Goal: Task Accomplishment & Management: Use online tool/utility

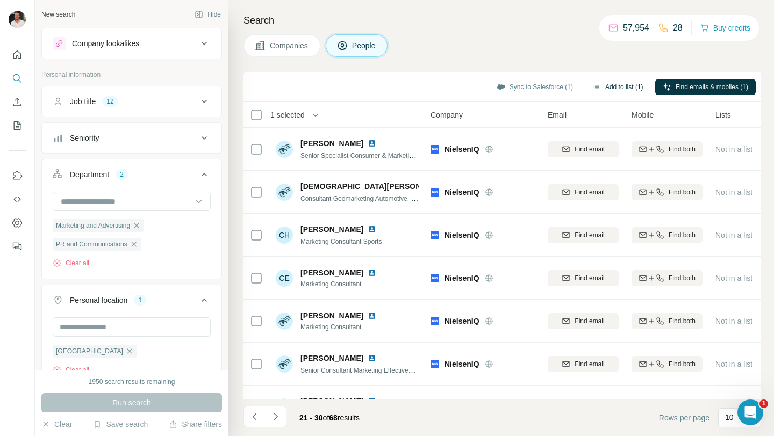
click at [620, 88] on button "Add to list (1)" at bounding box center [618, 87] width 66 height 16
click at [603, 87] on button "Add to list (1)" at bounding box center [618, 87] width 66 height 16
click at [603, 85] on button "Add to list (1)" at bounding box center [618, 87] width 66 height 16
click at [604, 88] on button "Add to list (1)" at bounding box center [618, 87] width 66 height 16
click at [607, 85] on button "Add to list (1)" at bounding box center [618, 87] width 66 height 16
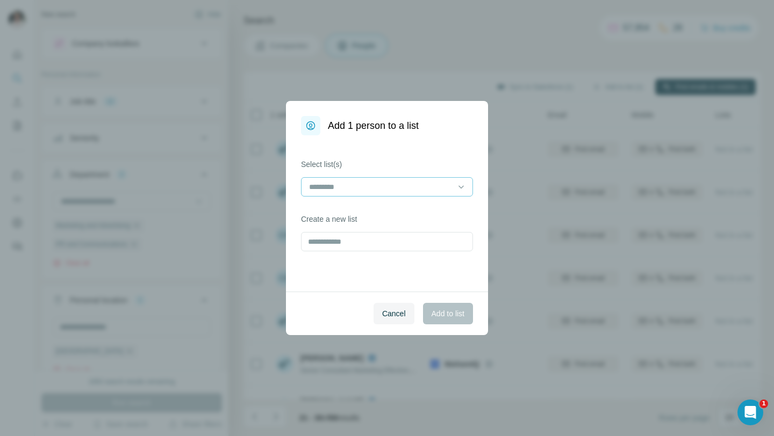
click at [383, 182] on input at bounding box center [380, 187] width 145 height 12
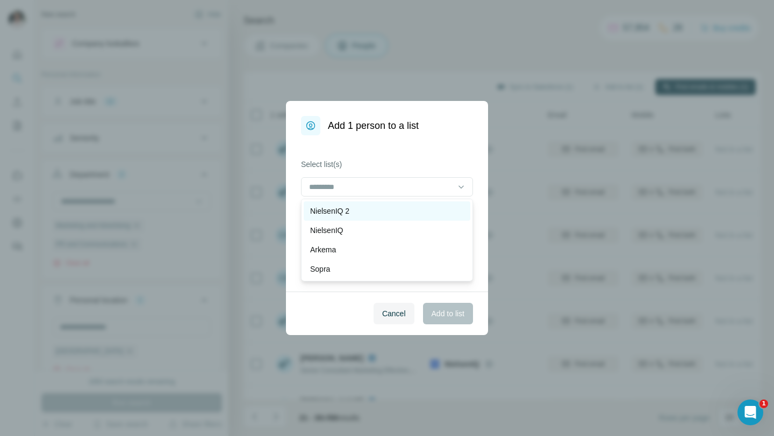
click at [375, 210] on div "NielsenIQ 2" at bounding box center [387, 211] width 154 height 11
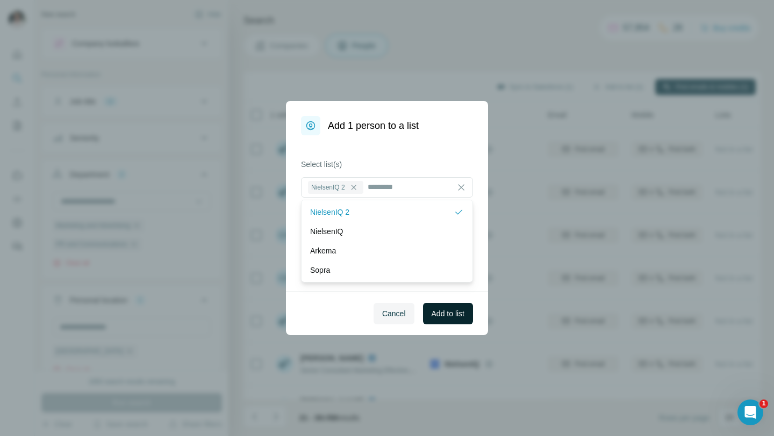
click at [434, 313] on span "Add to list" at bounding box center [448, 313] width 33 height 11
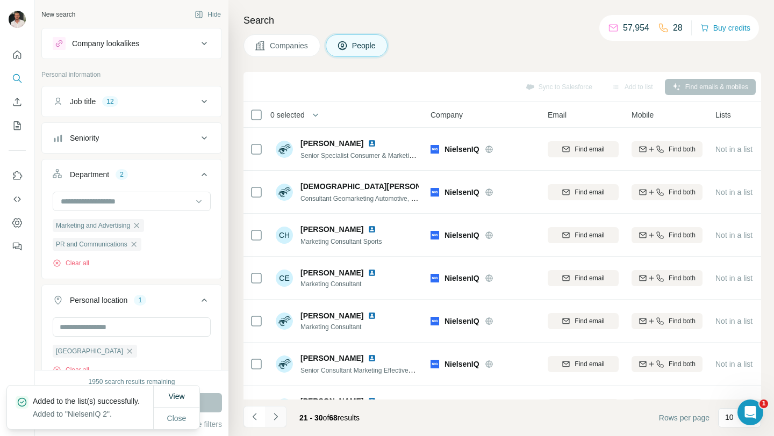
click at [281, 421] on button "Navigate to next page" at bounding box center [275, 416] width 21 height 21
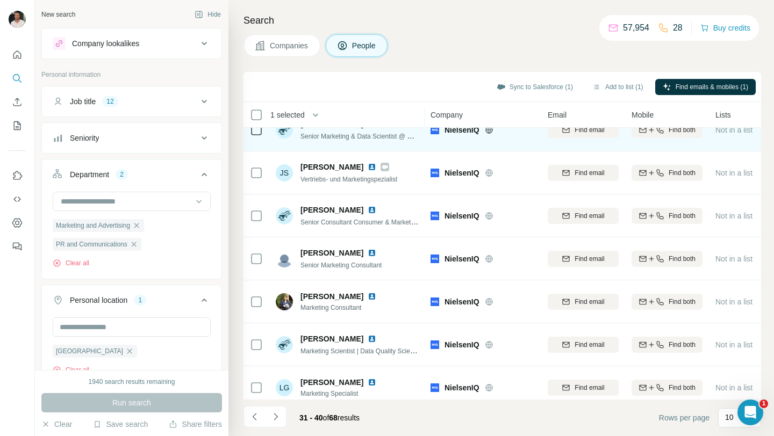
scroll to position [158, 0]
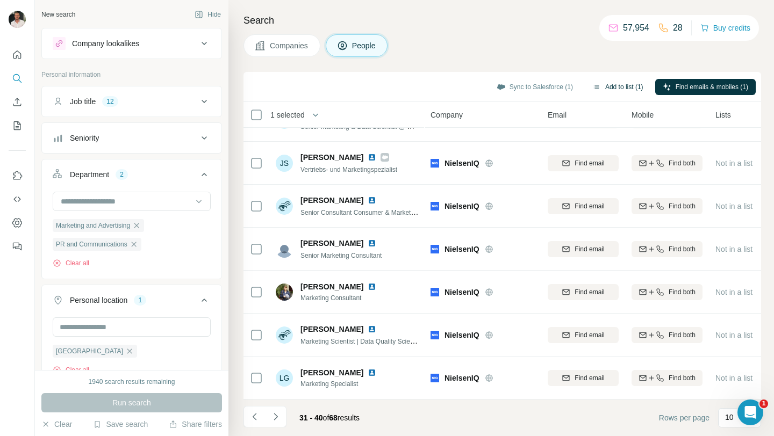
click at [599, 90] on button "Add to list (1)" at bounding box center [618, 87] width 66 height 16
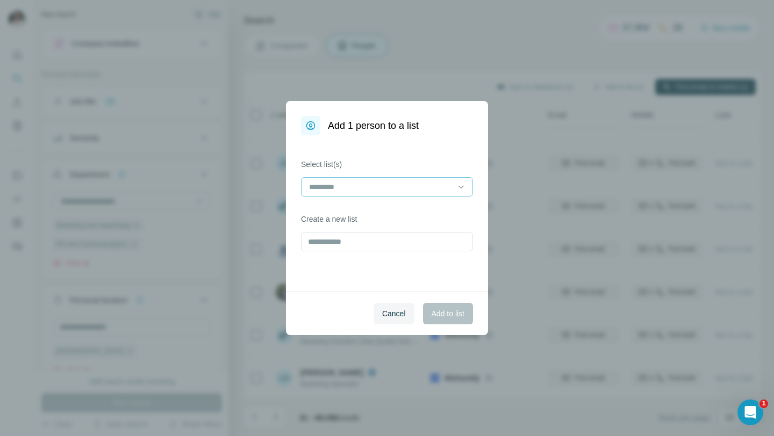
click at [432, 188] on input at bounding box center [380, 187] width 145 height 12
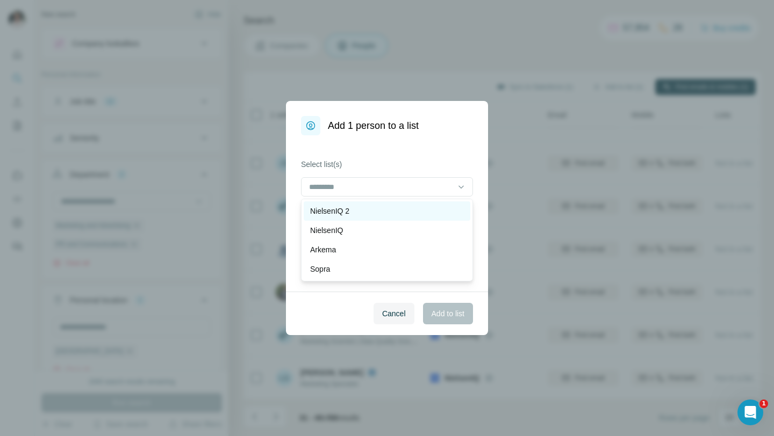
click at [420, 209] on div "NielsenIQ 2" at bounding box center [387, 211] width 154 height 11
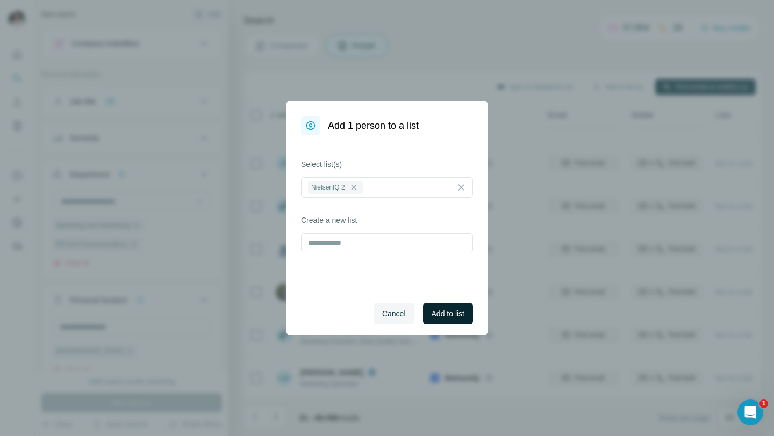
click at [433, 312] on span "Add to list" at bounding box center [448, 313] width 33 height 11
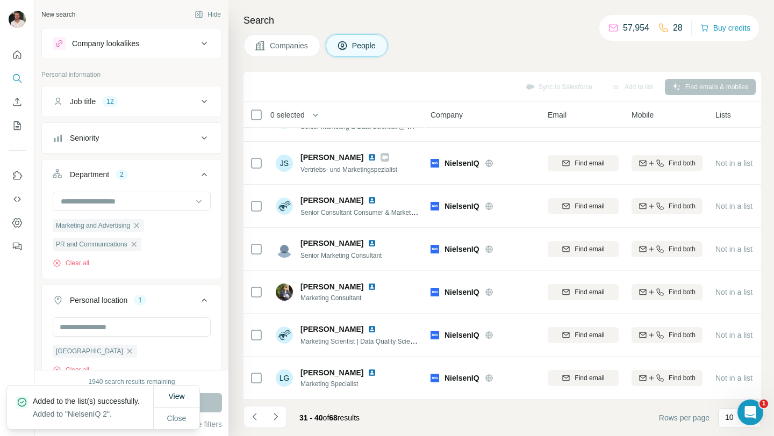
click at [288, 417] on div "31 - 40 of 68 results" at bounding box center [305, 418] width 125 height 24
click at [278, 417] on icon "Navigate to next page" at bounding box center [275, 417] width 11 height 11
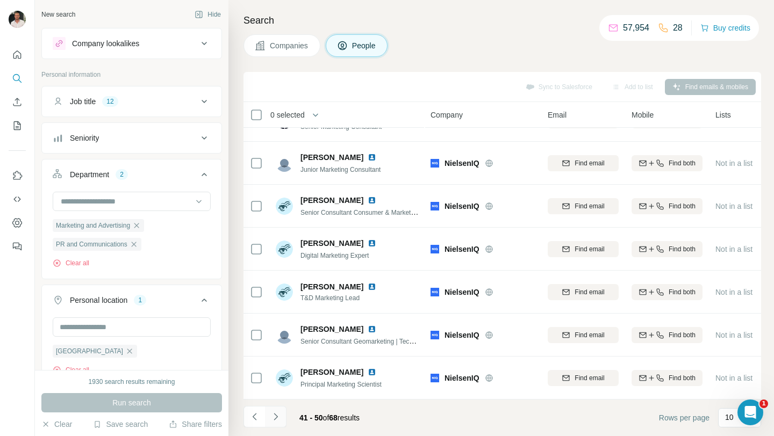
click at [279, 416] on icon "Navigate to next page" at bounding box center [275, 417] width 11 height 11
click at [276, 418] on icon "Navigate to next page" at bounding box center [275, 417] width 11 height 11
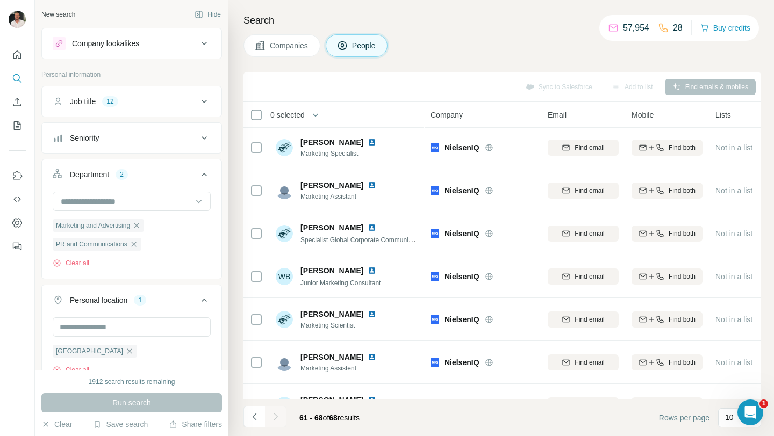
scroll to position [72, 0]
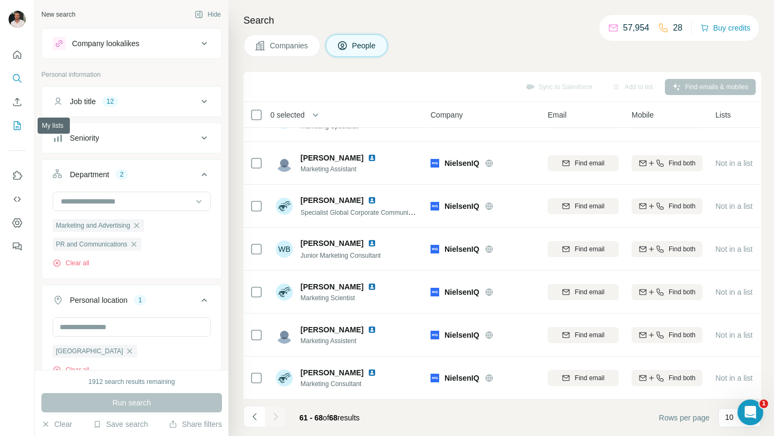
click at [16, 132] on button "My lists" at bounding box center [17, 125] width 17 height 19
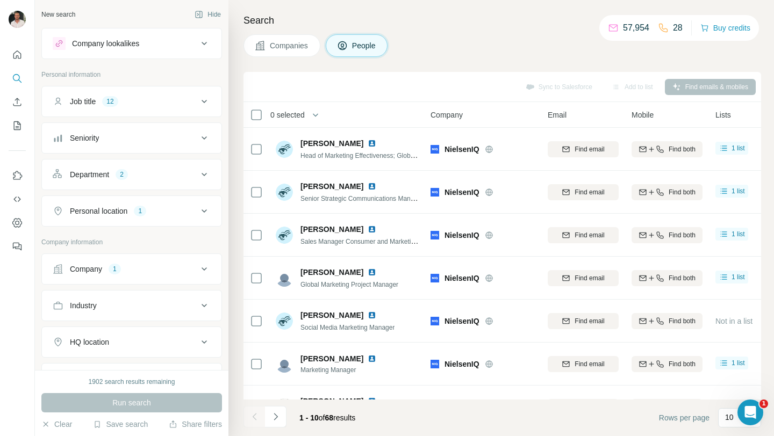
click at [165, 211] on div "Personal location 1" at bounding box center [125, 211] width 145 height 11
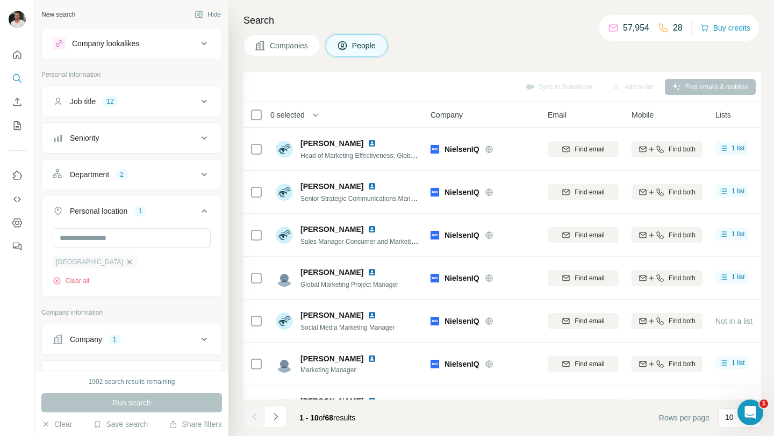
click at [125, 261] on icon "button" at bounding box center [129, 262] width 9 height 9
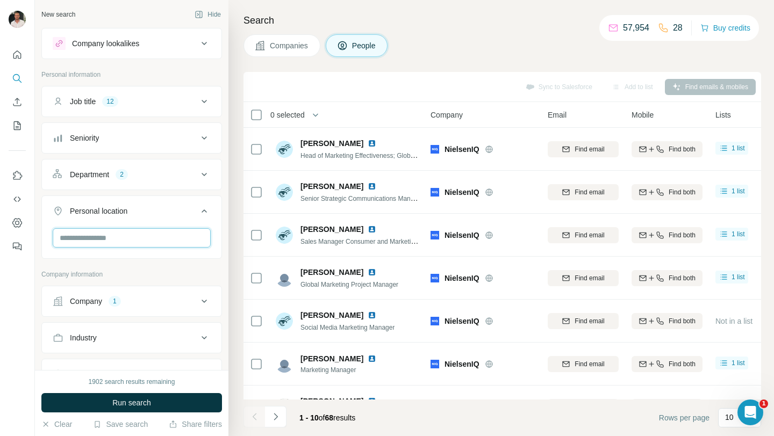
click at [96, 242] on input "text" at bounding box center [132, 237] width 158 height 19
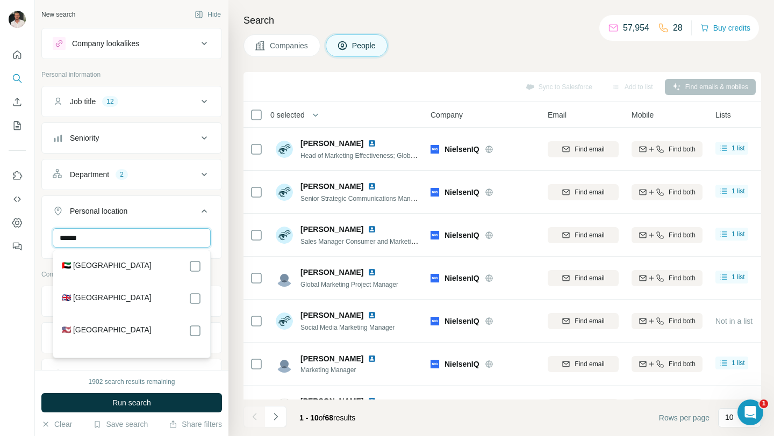
type input "******"
click at [114, 298] on label "🇬🇧 [GEOGRAPHIC_DATA]" at bounding box center [107, 298] width 90 height 13
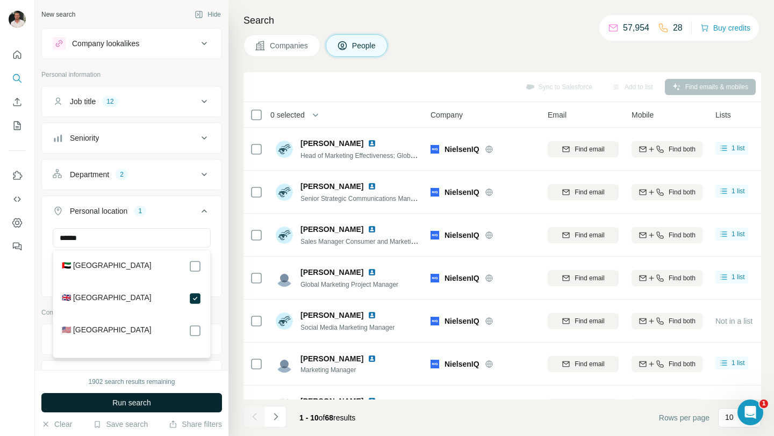
click at [133, 402] on span "Run search" at bounding box center [131, 403] width 39 height 11
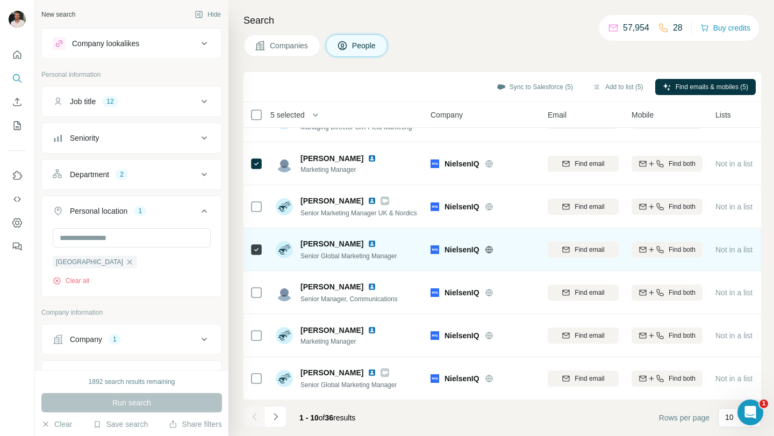
scroll to position [158, 0]
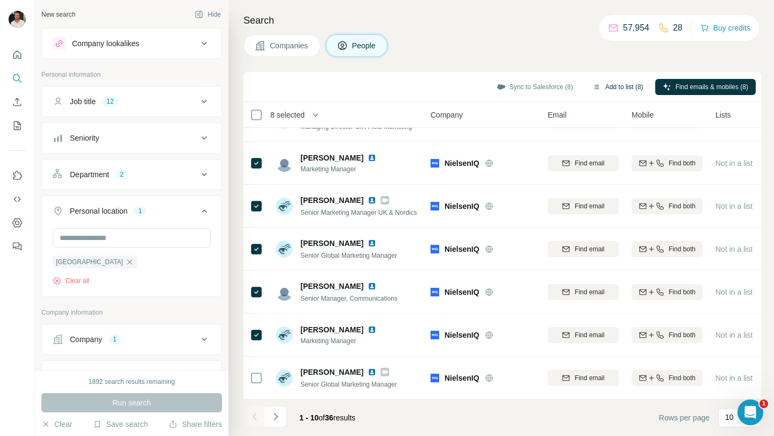
click at [599, 84] on button "Add to list (8)" at bounding box center [618, 87] width 66 height 16
click at [604, 87] on button "Add to list (8)" at bounding box center [618, 87] width 66 height 16
click at [604, 85] on button "Add to list (8)" at bounding box center [618, 87] width 66 height 16
click at [607, 85] on button "Add to list (8)" at bounding box center [618, 87] width 66 height 16
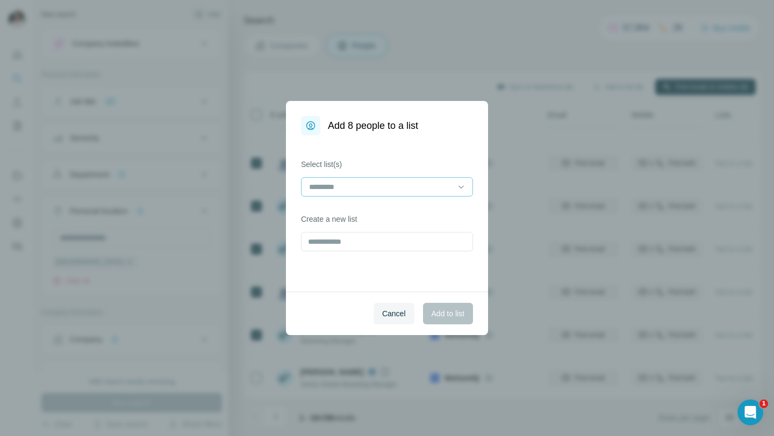
click at [430, 186] on input at bounding box center [380, 187] width 145 height 12
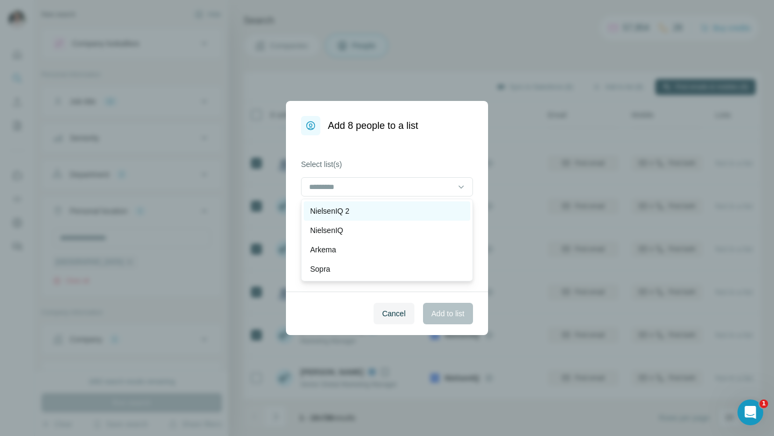
click at [415, 207] on div "NielsenIQ 2" at bounding box center [387, 211] width 154 height 11
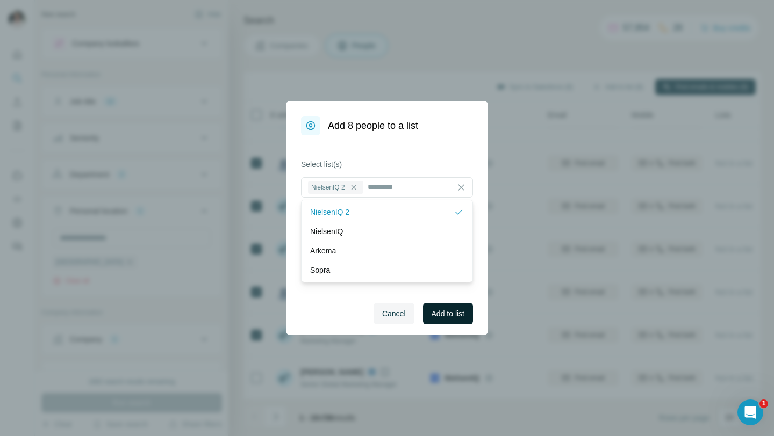
click at [434, 310] on span "Add to list" at bounding box center [448, 313] width 33 height 11
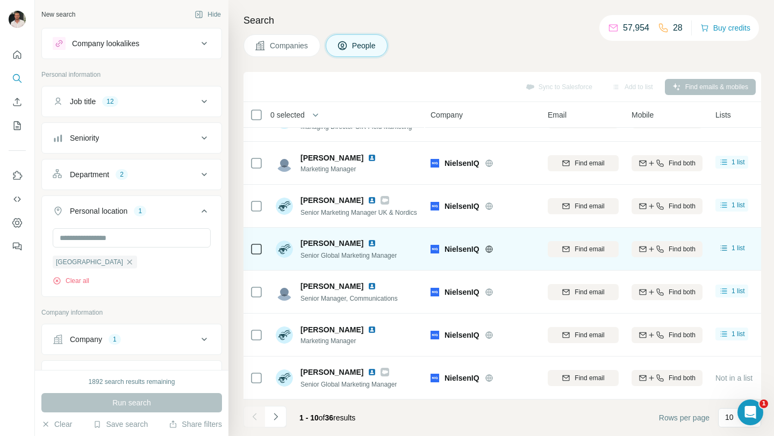
scroll to position [0, 0]
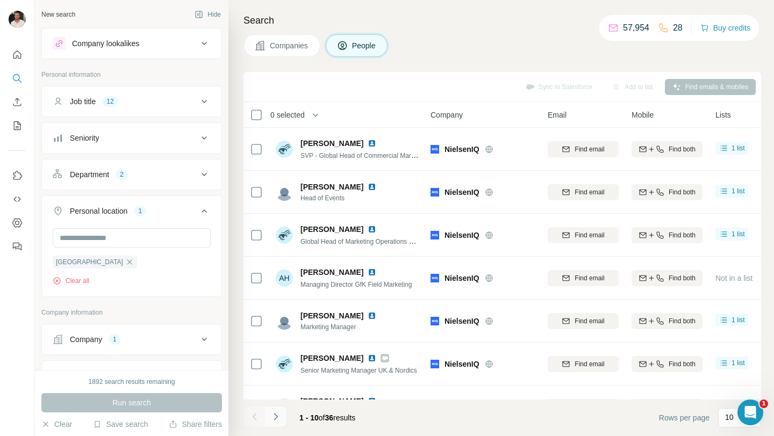
click at [279, 413] on icon "Navigate to next page" at bounding box center [275, 417] width 11 height 11
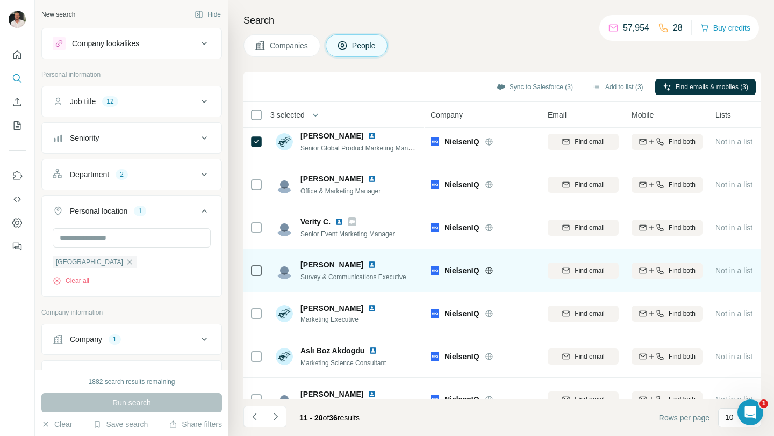
scroll to position [158, 0]
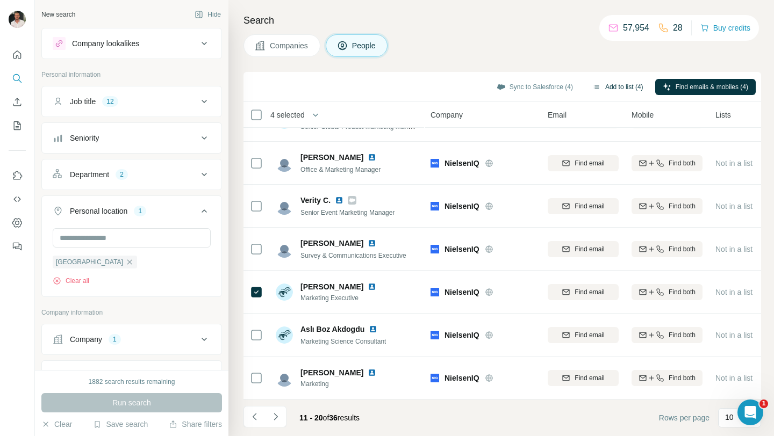
click at [599, 81] on button "Add to list (4)" at bounding box center [618, 87] width 66 height 16
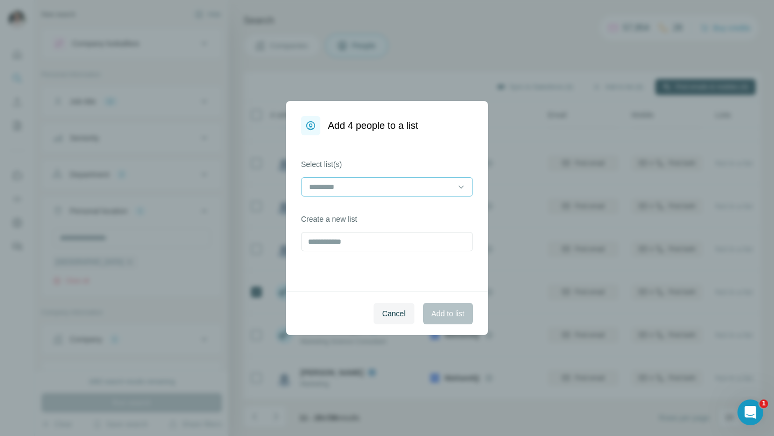
click at [441, 181] on input at bounding box center [380, 187] width 145 height 12
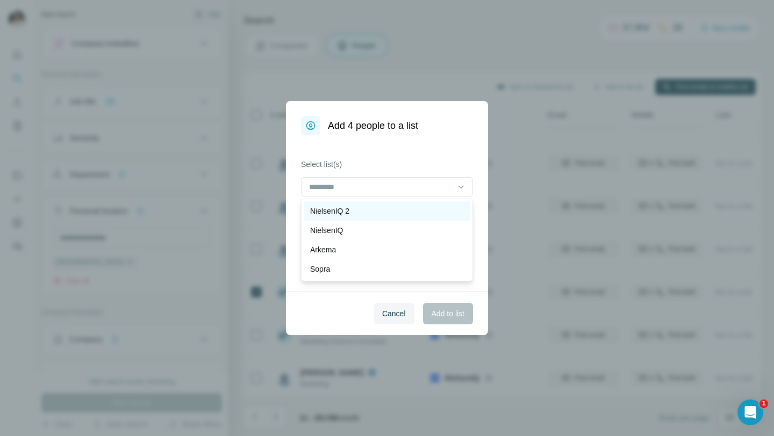
click at [417, 208] on div "NielsenIQ 2" at bounding box center [387, 211] width 154 height 11
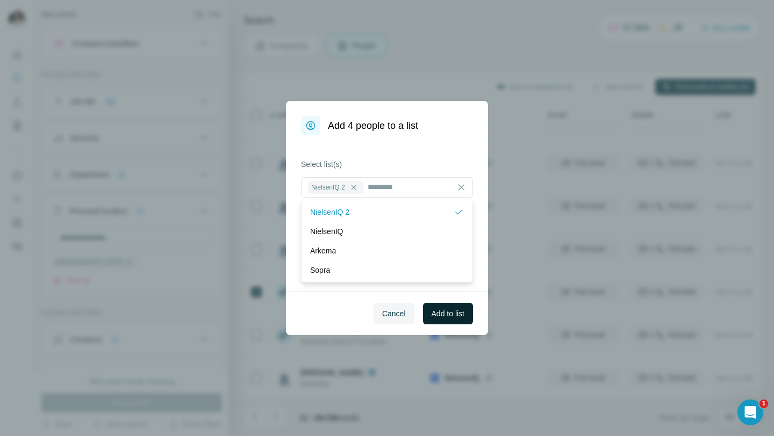
click at [442, 311] on span "Add to list" at bounding box center [448, 313] width 33 height 11
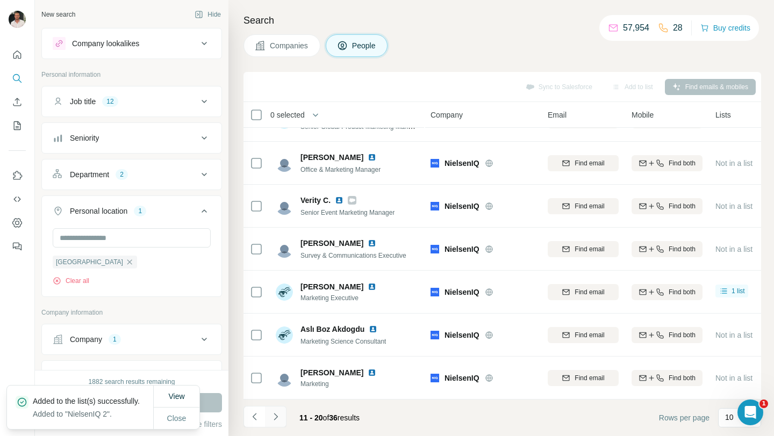
click at [282, 418] on button "Navigate to next page" at bounding box center [275, 416] width 21 height 21
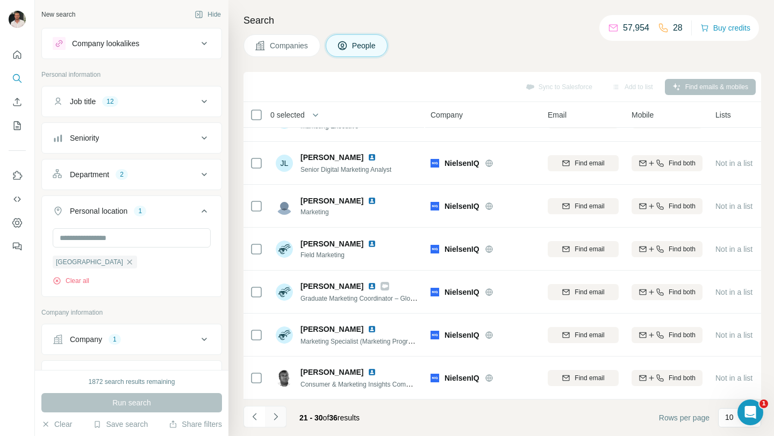
click at [278, 416] on icon "Navigate to next page" at bounding box center [275, 417] width 11 height 11
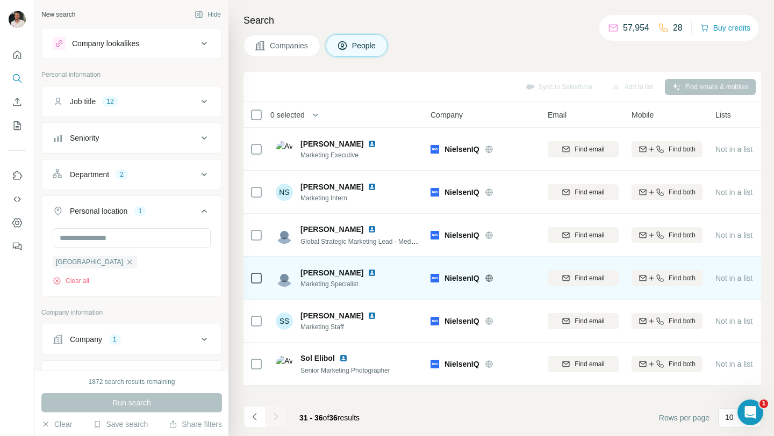
scroll to position [0, 0]
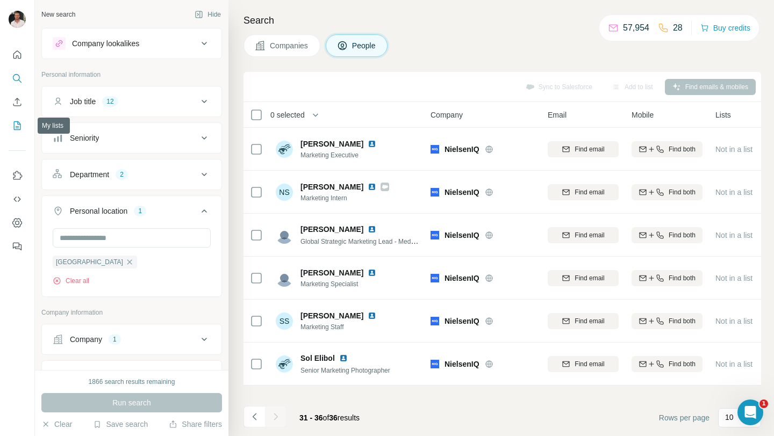
click at [20, 128] on icon "My lists" at bounding box center [17, 125] width 11 height 11
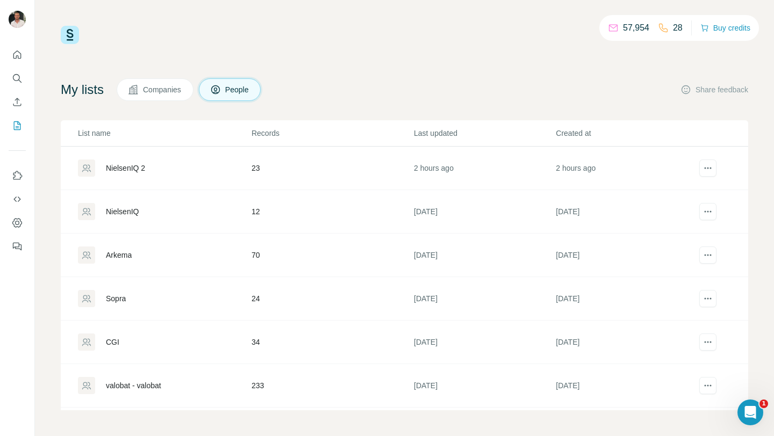
click at [133, 167] on div "NielsenIQ 2" at bounding box center [125, 168] width 39 height 11
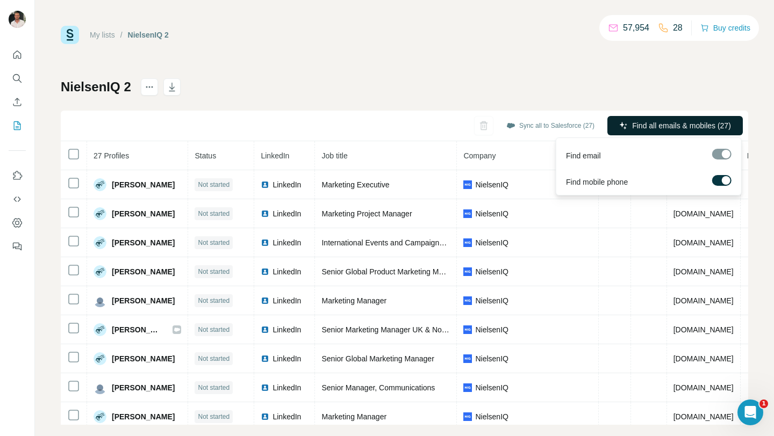
click at [660, 126] on span "Find all emails & mobiles (27)" at bounding box center [681, 125] width 99 height 11
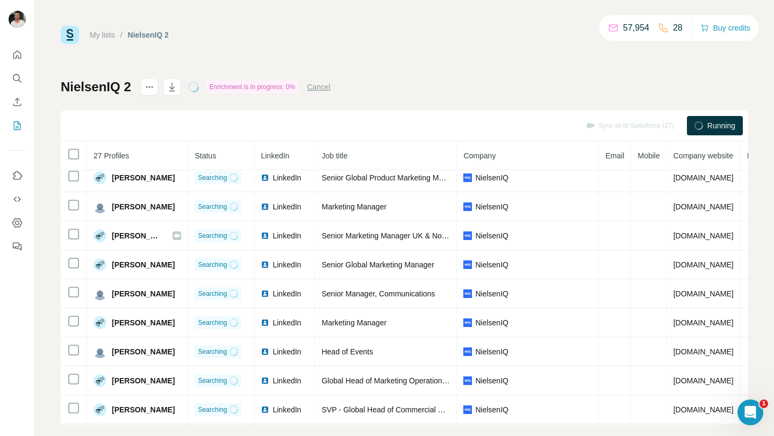
scroll to position [77, 0]
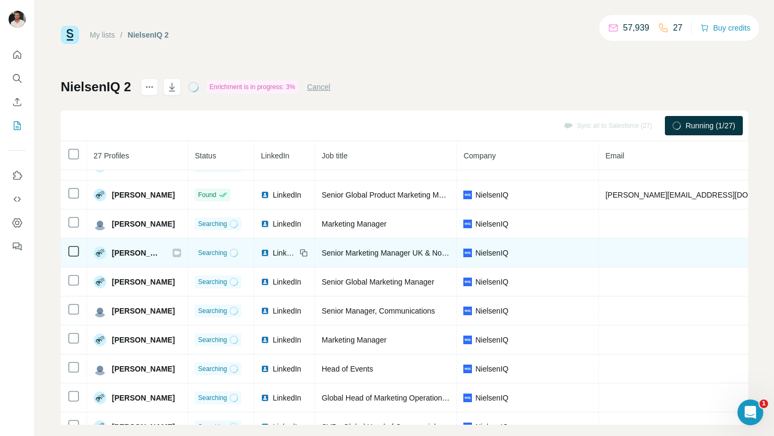
click at [180, 254] on icon at bounding box center [177, 253] width 6 height 4
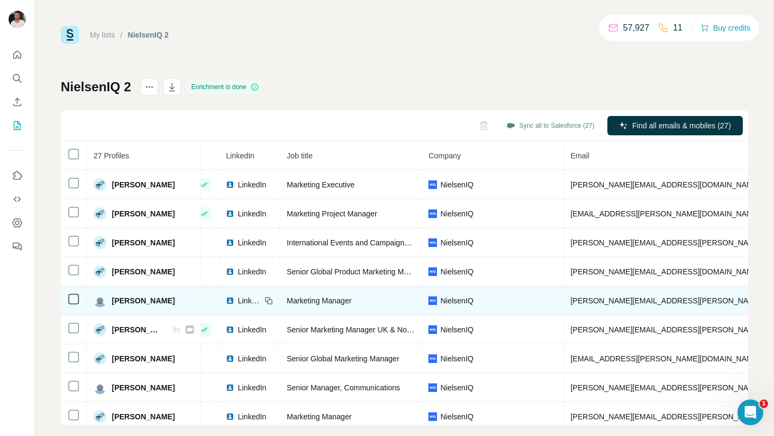
scroll to position [0, 0]
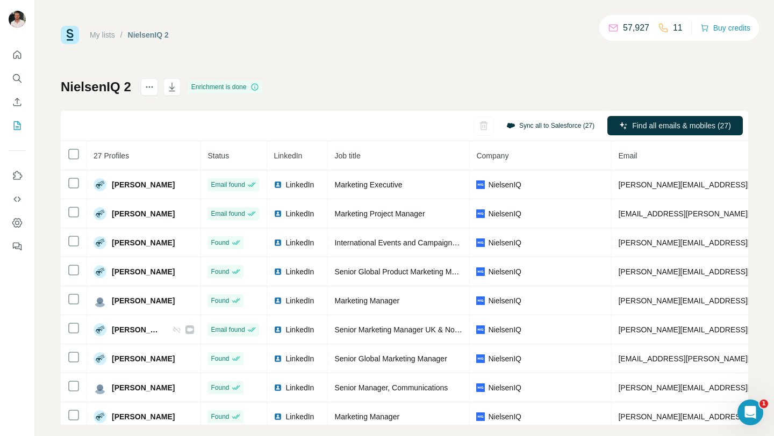
click at [534, 123] on button "Sync all to Salesforce (27)" at bounding box center [550, 126] width 103 height 16
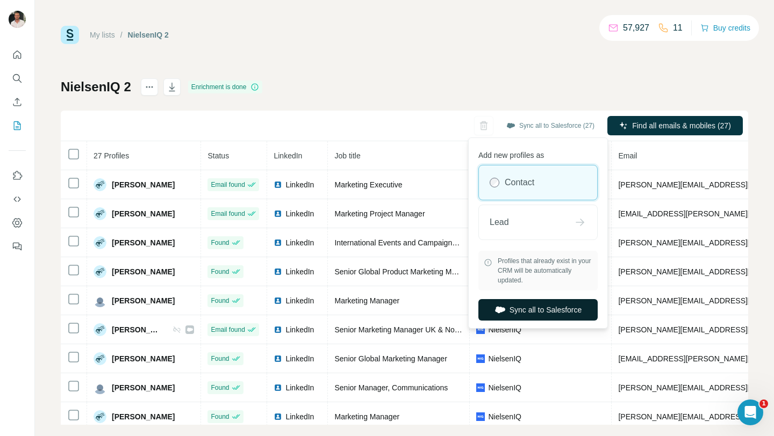
click at [540, 307] on button "Sync all to Salesforce" at bounding box center [537, 309] width 119 height 21
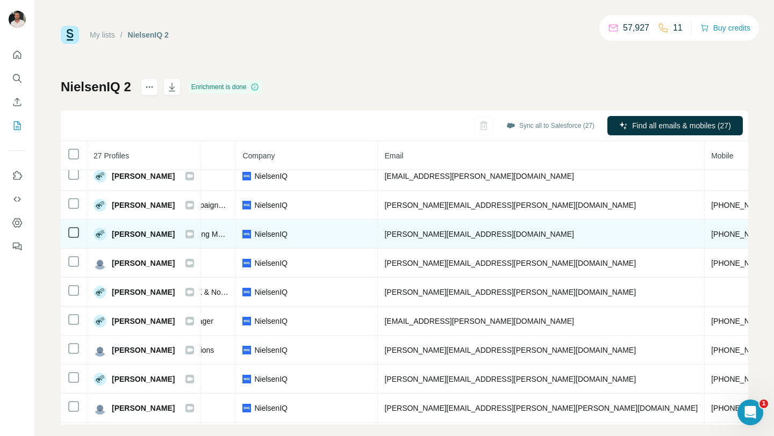
scroll to position [38, 235]
